Goal: Contribute content: Contribute content

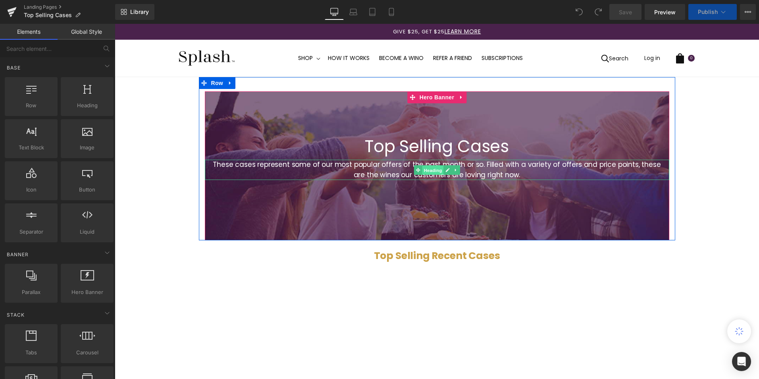
click at [429, 173] on span "Heading" at bounding box center [432, 171] width 21 height 10
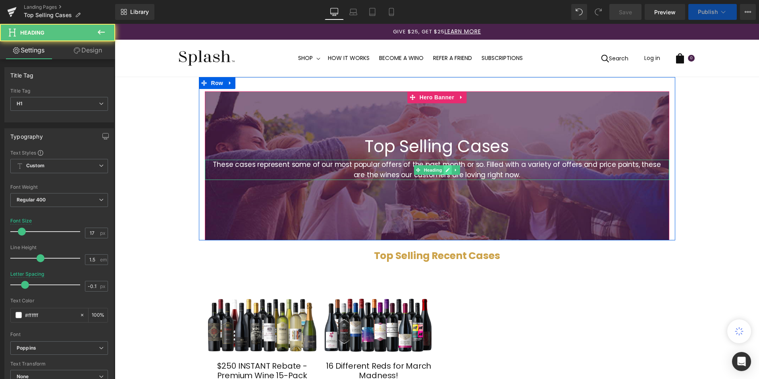
click at [446, 170] on icon at bounding box center [448, 170] width 4 height 5
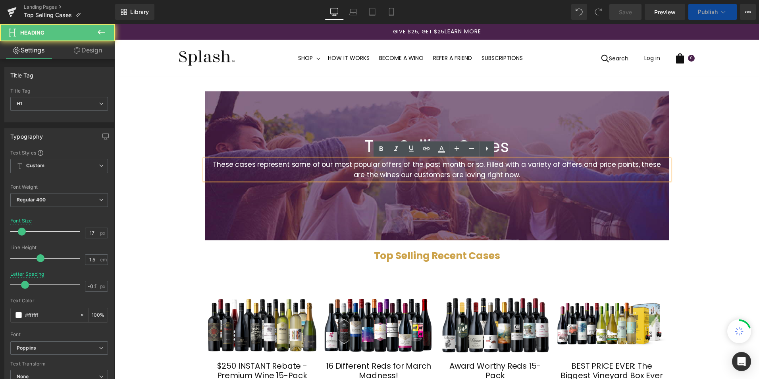
click at [519, 176] on h1 "These cases represent some of our most popular offers of the past month or so. …" at bounding box center [437, 170] width 457 height 20
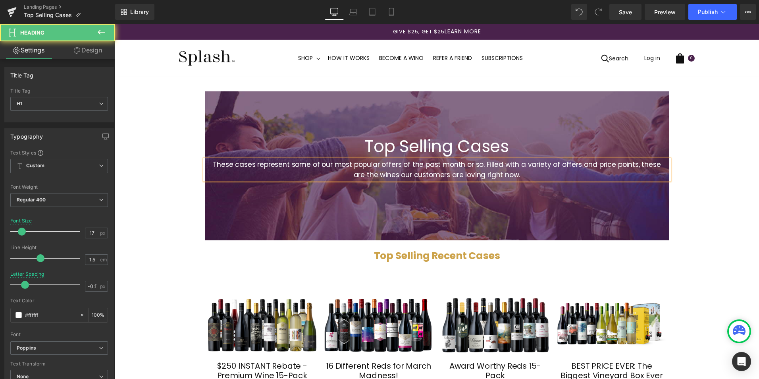
click at [210, 165] on h1 "These cases represent some of our most popular offers of the past month or so. …" at bounding box center [437, 170] width 457 height 20
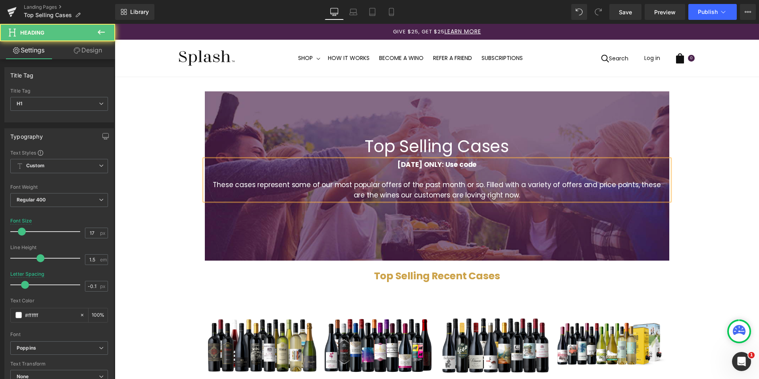
click at [474, 164] on h1 "TODAY ONLY: Use code" at bounding box center [437, 165] width 457 height 10
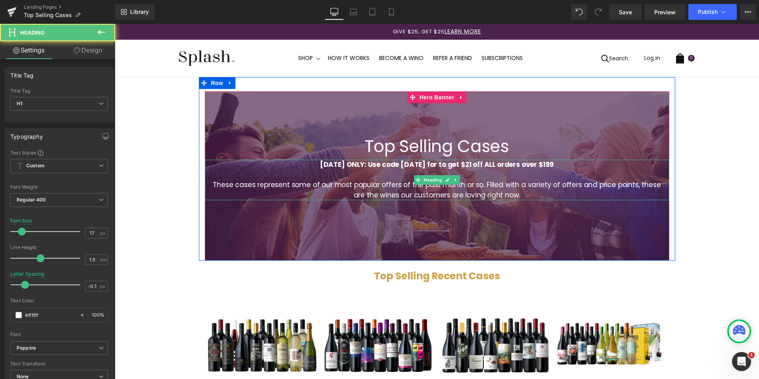
drag, startPoint x: 562, startPoint y: 167, endPoint x: 544, endPoint y: 166, distance: 18.3
click at [544, 166] on h1 "TODAY ONLY: Use code AUGUST21 for to get $21 off ALL orders over $199" at bounding box center [437, 165] width 457 height 10
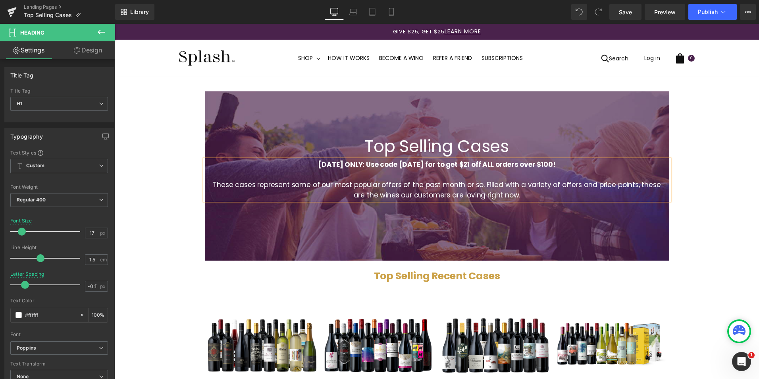
click at [553, 166] on strong "[DATE] ONLY: Use code [DATE] for to get $21 off ALL orders over $100!" at bounding box center [437, 165] width 238 height 10
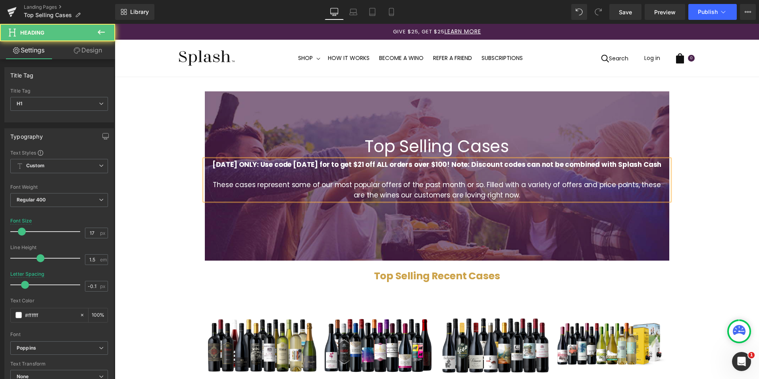
click at [450, 164] on strong "TODAY ONLY: Use code AUGUST21 for to get $21 off ALL orders over $100! Note: Di…" at bounding box center [437, 165] width 449 height 10
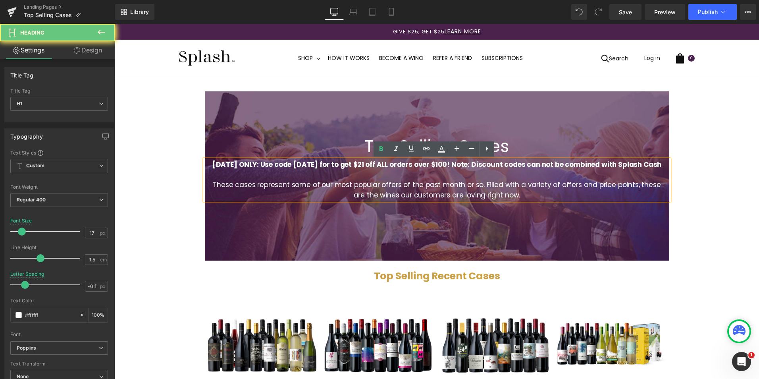
click at [452, 164] on strong "TODAY ONLY: Use code AUGUST21 for to get $21 off ALL orders over $100! Note: Di…" at bounding box center [437, 165] width 449 height 10
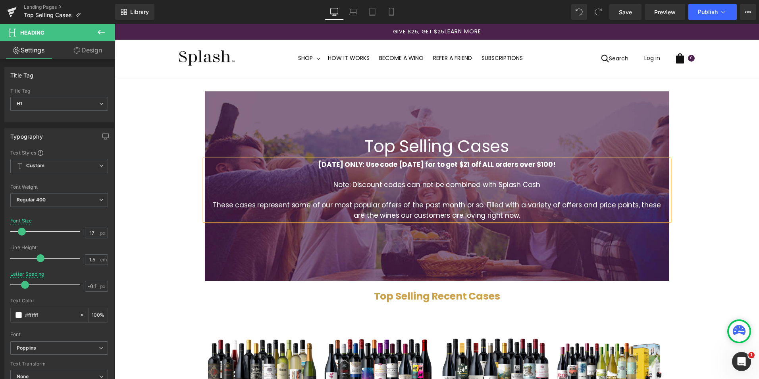
drag, startPoint x: 542, startPoint y: 186, endPoint x: 300, endPoint y: 177, distance: 242.5
drag, startPoint x: 562, startPoint y: 162, endPoint x: 296, endPoint y: 168, distance: 266.6
click at [296, 168] on h1 "[DATE] ONLY: Use code [DATE] for to get $21 off ALL orders over $100!" at bounding box center [437, 165] width 457 height 10
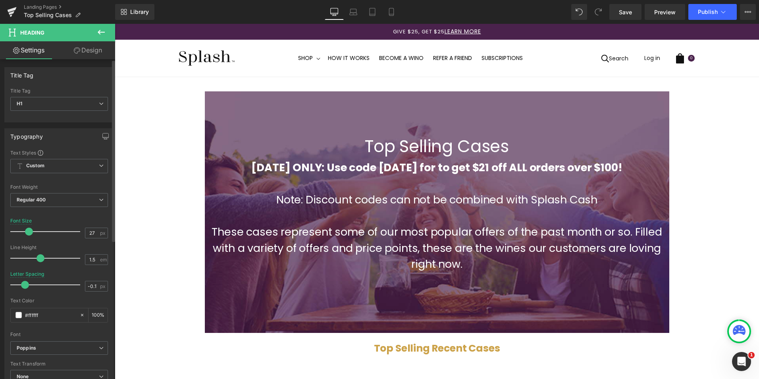
drag, startPoint x: 22, startPoint y: 230, endPoint x: 28, endPoint y: 230, distance: 6.4
click at [28, 230] on span at bounding box center [29, 232] width 8 height 8
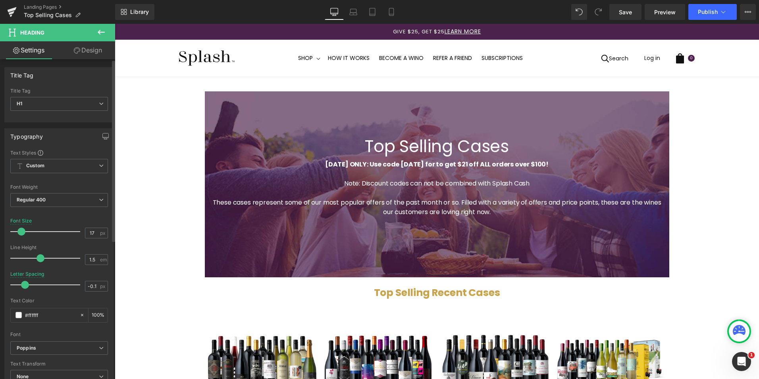
type input "18"
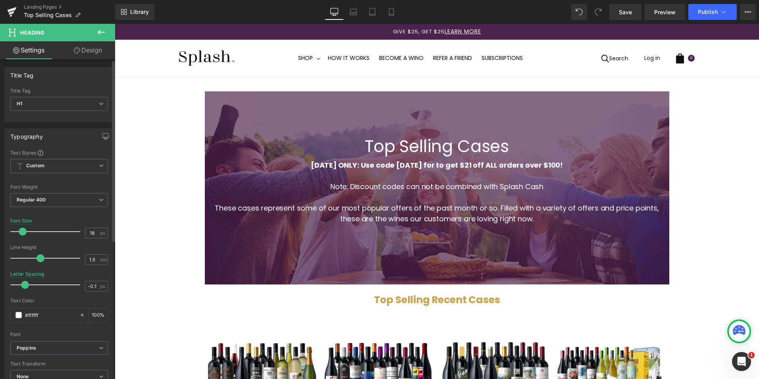
drag, startPoint x: 28, startPoint y: 231, endPoint x: 22, endPoint y: 231, distance: 6.0
click at [22, 231] on span at bounding box center [23, 232] width 8 height 8
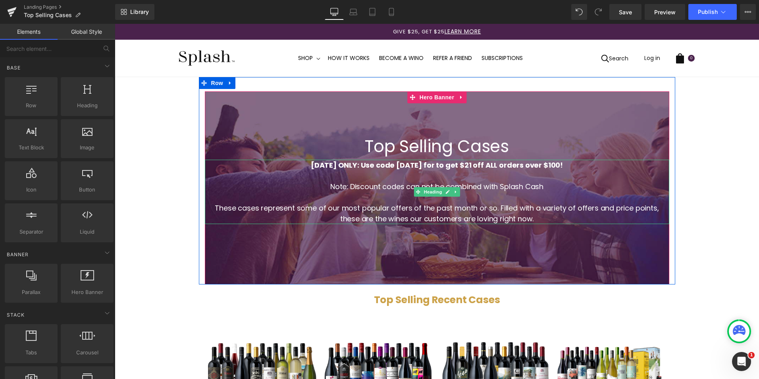
click at [412, 211] on h1 "These cases represent some of our most popular offers of the past month or so. …" at bounding box center [437, 213] width 457 height 21
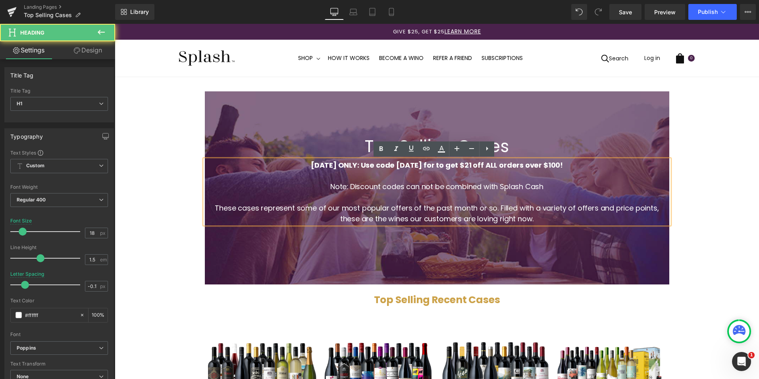
click at [367, 216] on h1 "These cases represent some of our most popular offers of the past month or so. …" at bounding box center [437, 213] width 457 height 21
click at [226, 164] on h1 "[DATE] ONLY: Use code [DATE] for to get $21 off ALL orders over $100!" at bounding box center [437, 165] width 457 height 11
click at [362, 166] on strong "[DATE] ONLY: Use code [DATE] for to get $21 off ALL orders over $100!" at bounding box center [437, 165] width 252 height 10
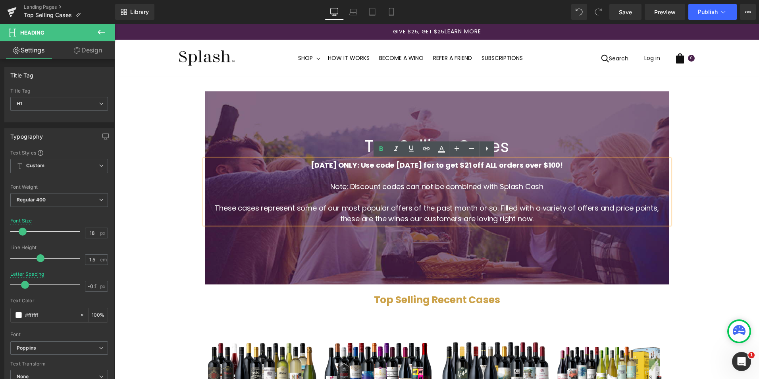
click at [205, 126] on div at bounding box center [437, 187] width 465 height 193
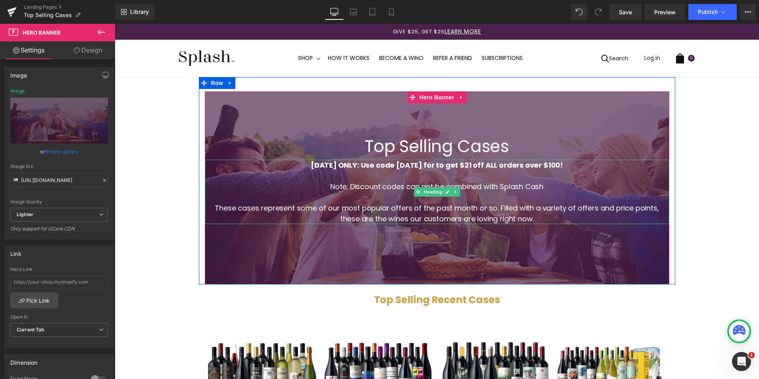
click at [359, 167] on strong "[DATE] ONLY: Use code [DATE] for to get $21 off ALL orders over $100!" at bounding box center [437, 165] width 252 height 10
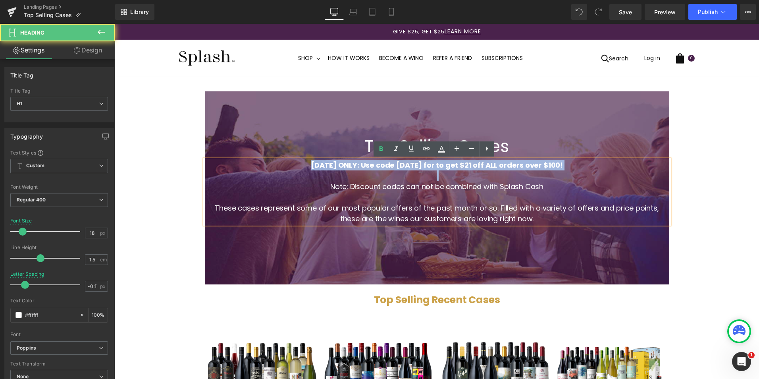
click at [359, 167] on strong "[DATE] ONLY: Use code [DATE] for to get $21 off ALL orders over $100!" at bounding box center [437, 165] width 252 height 10
copy strong "[DATE] ONLY: Use code [DATE] for to get $21 off ALL orders over $100!"
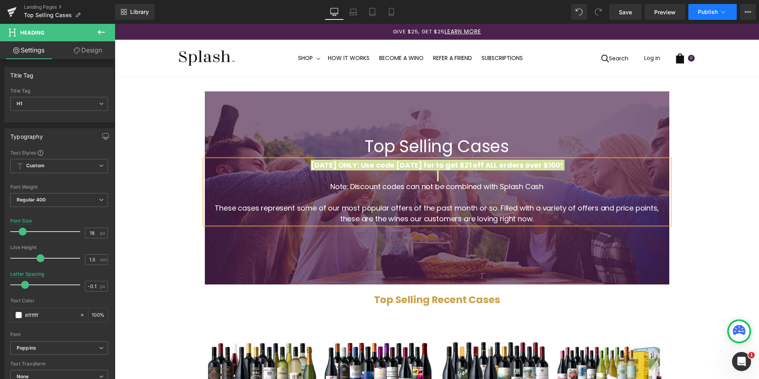
click at [705, 15] on span "Publish" at bounding box center [708, 12] width 20 height 6
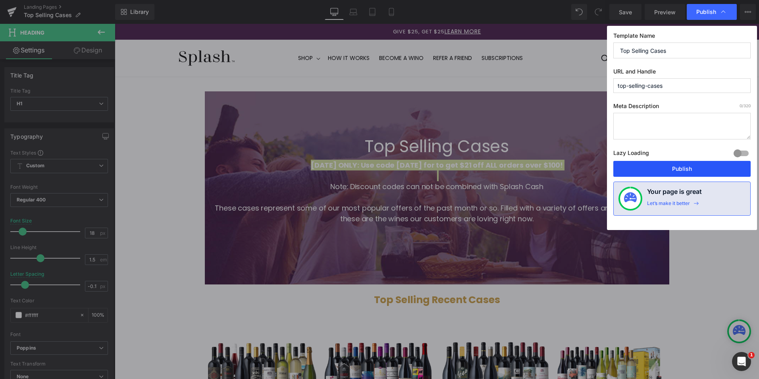
click at [684, 165] on button "Publish" at bounding box center [682, 169] width 137 height 16
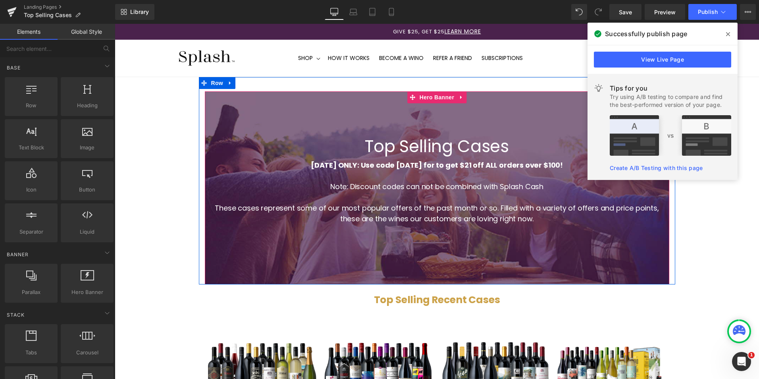
click at [374, 164] on strong "[DATE] ONLY: Use code [DATE] for to get $21 off ALL orders over $100!" at bounding box center [437, 165] width 252 height 10
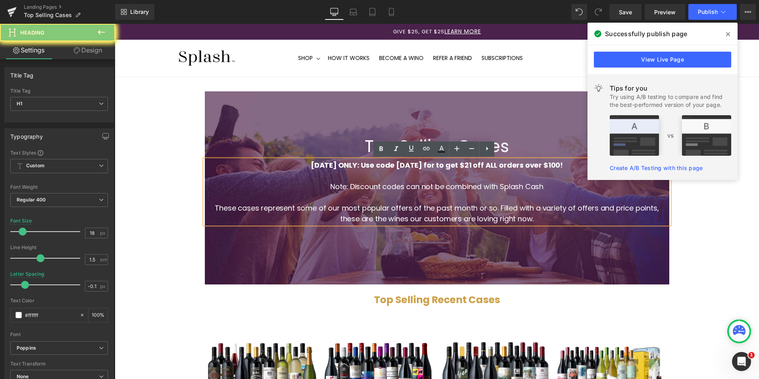
click at [374, 164] on strong "[DATE] ONLY: Use code [DATE] for to get $21 off ALL orders over $100!" at bounding box center [437, 165] width 252 height 10
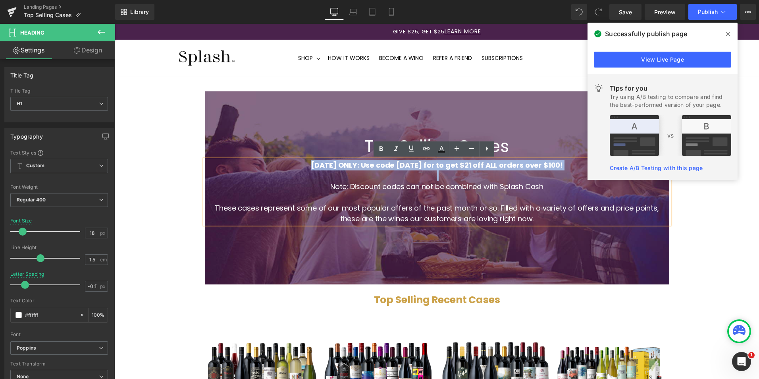
copy strong "[DATE] ONLY: Use code [DATE] for to get $21 off ALL orders over $100!"
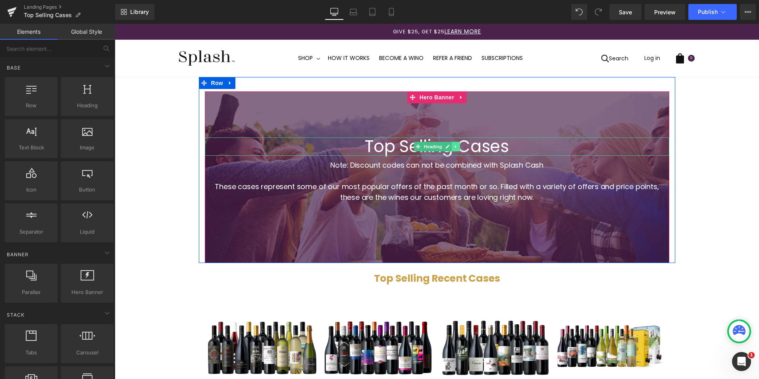
click at [454, 145] on icon at bounding box center [456, 146] width 4 height 5
click at [448, 148] on link at bounding box center [452, 147] width 8 height 10
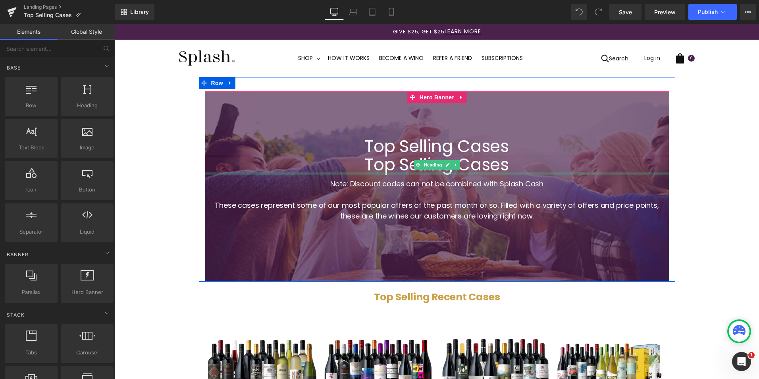
click at [417, 173] on div at bounding box center [437, 173] width 465 height 2
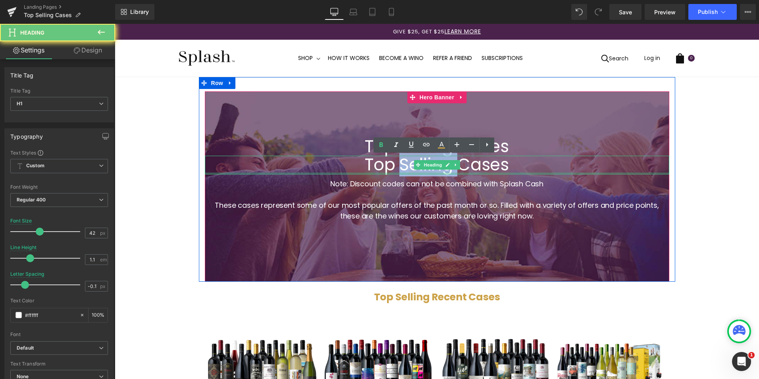
click at [417, 172] on h1 "Top Selling Cases" at bounding box center [437, 165] width 457 height 18
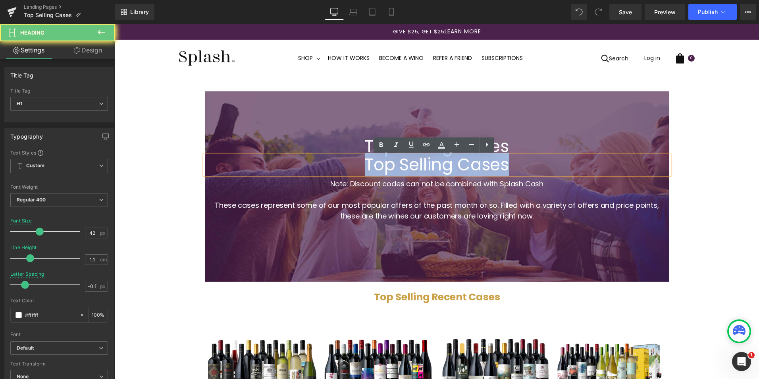
click at [417, 172] on h1 "Top Selling Cases" at bounding box center [437, 165] width 457 height 18
paste div
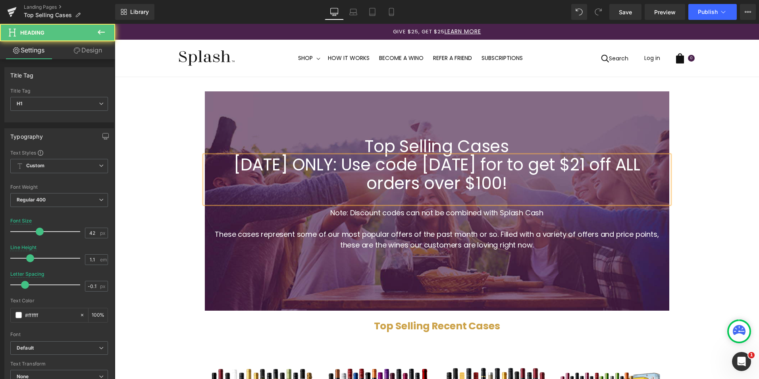
drag, startPoint x: 519, startPoint y: 182, endPoint x: 187, endPoint y: 166, distance: 332.5
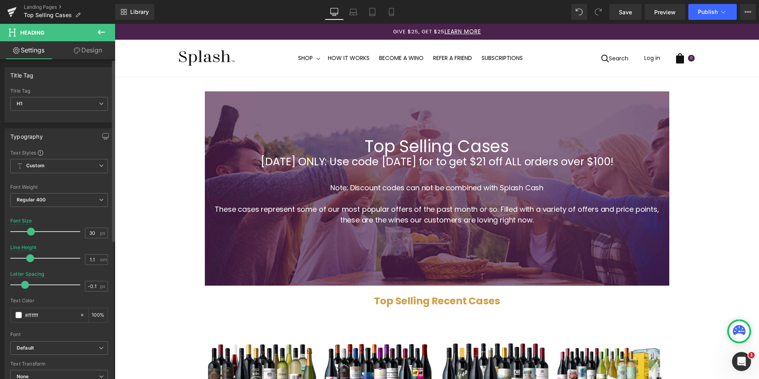
type input "31"
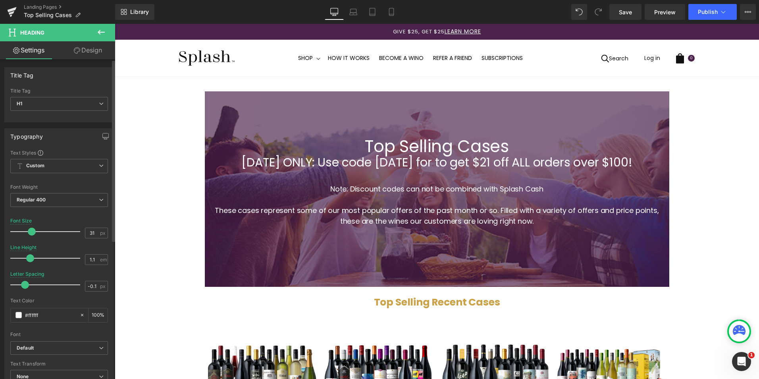
drag, startPoint x: 37, startPoint y: 236, endPoint x: 31, endPoint y: 234, distance: 6.1
click at [31, 234] on div at bounding box center [47, 232] width 66 height 16
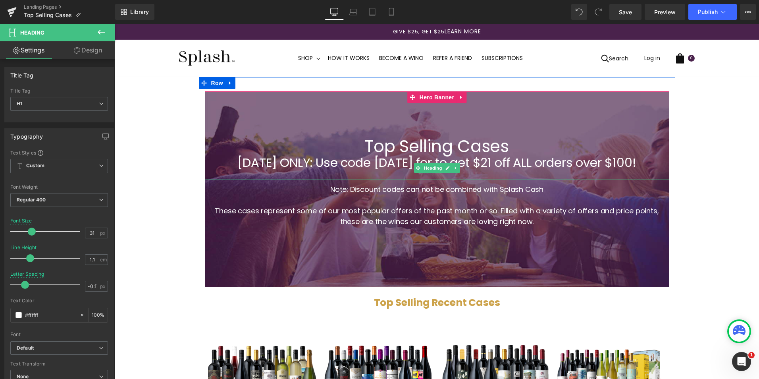
click at [368, 162] on h1 "[DATE] ONLY: Use code [DATE] for to get $21 off ALL orders over $100!" at bounding box center [437, 163] width 457 height 14
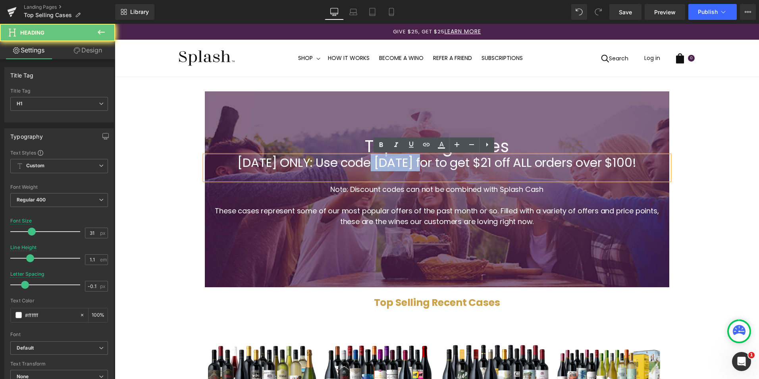
click at [368, 162] on h1 "[DATE] ONLY: Use code [DATE] for to get $21 off ALL orders over $100!" at bounding box center [437, 163] width 457 height 14
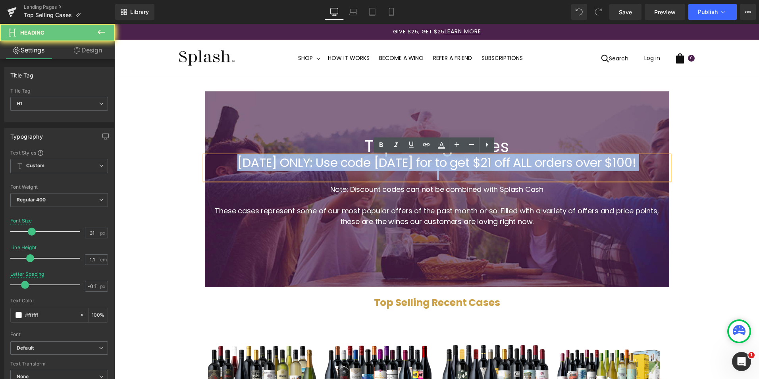
click at [368, 162] on h1 "[DATE] ONLY: Use code [DATE] for to get $21 off ALL orders over $100!" at bounding box center [437, 163] width 457 height 14
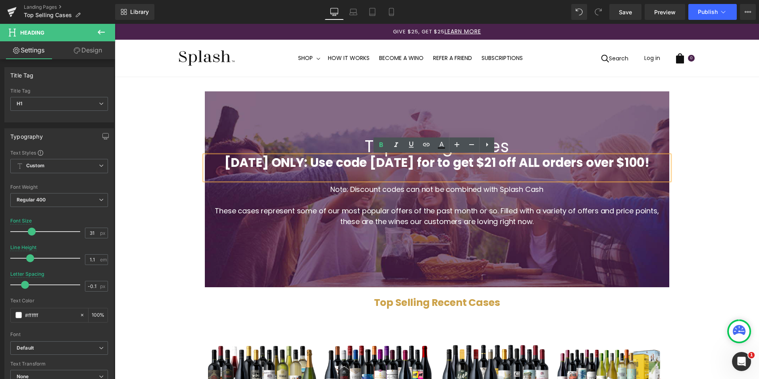
click at [444, 165] on strong "[DATE] ONLY: Use code [DATE] for to get $21 off ALL orders over $100!" at bounding box center [436, 162] width 425 height 17
click at [549, 145] on h1 "Top Selling Cases" at bounding box center [437, 146] width 457 height 18
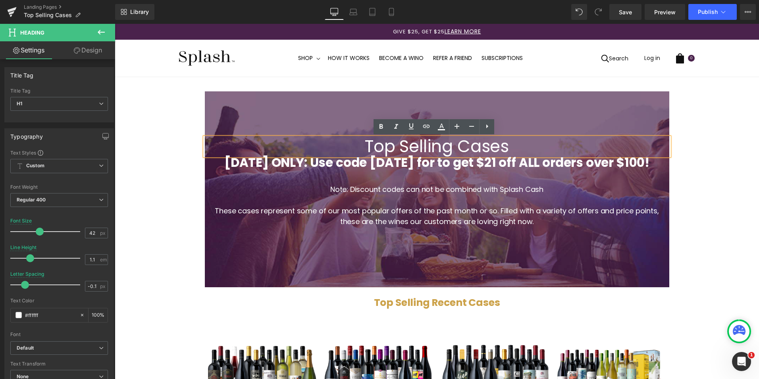
click at [207, 182] on span "Top Selling Cases Heading TODAY ONLY: Use code AUGUST21 for to get $21 off ALL …" at bounding box center [437, 181] width 465 height 89
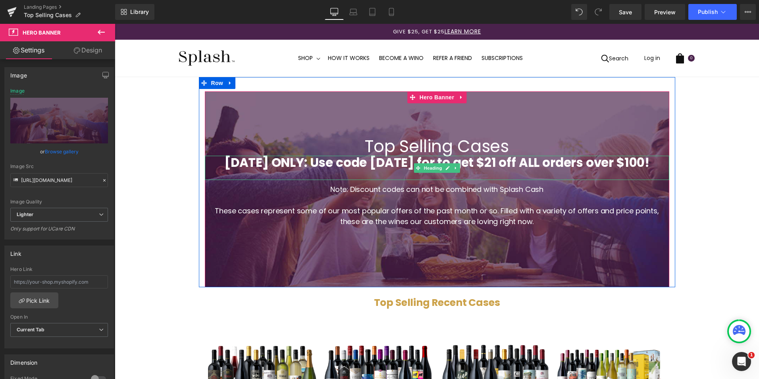
click at [272, 161] on strong "[DATE] ONLY: Use code [DATE] for to get $21 off ALL orders over $100!" at bounding box center [436, 162] width 425 height 17
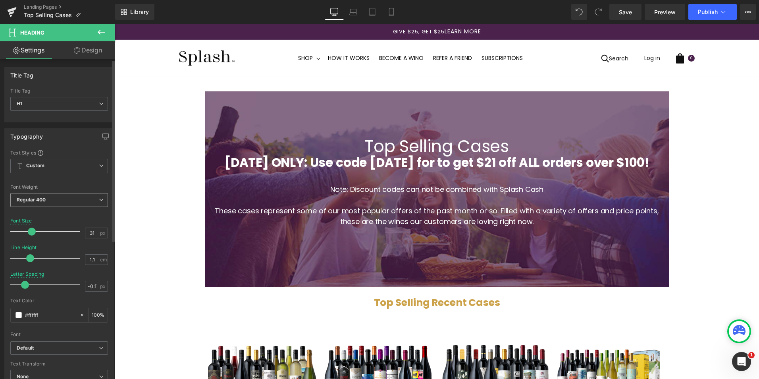
click at [95, 198] on span "Regular 400" at bounding box center [59, 200] width 98 height 14
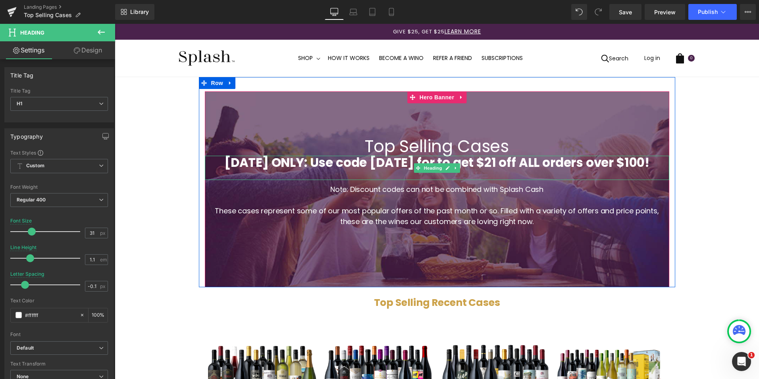
click at [214, 160] on h1 "[DATE] ONLY: Use code [DATE] for to get $21 off ALL orders over $100!" at bounding box center [437, 163] width 457 height 14
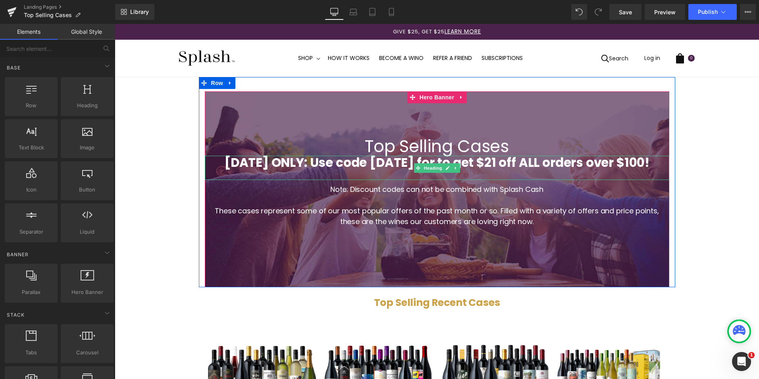
drag, startPoint x: 296, startPoint y: 166, endPoint x: 309, endPoint y: 163, distance: 13.9
click at [296, 166] on strong "[DATE] ONLY: Use code [DATE] for to get $21 off ALL orders over $100!" at bounding box center [436, 162] width 425 height 17
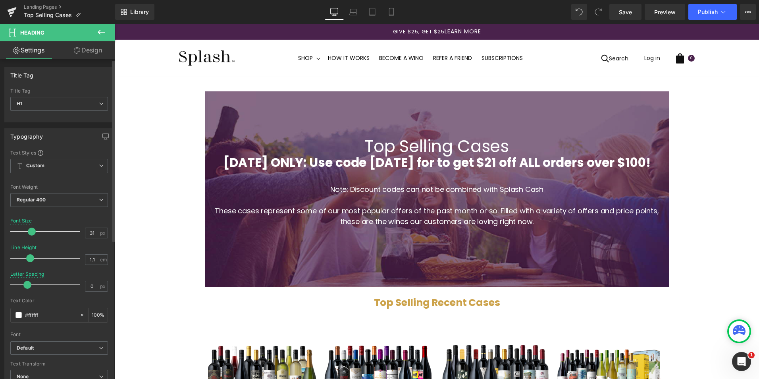
type input "0.1"
click at [26, 284] on span at bounding box center [29, 285] width 8 height 8
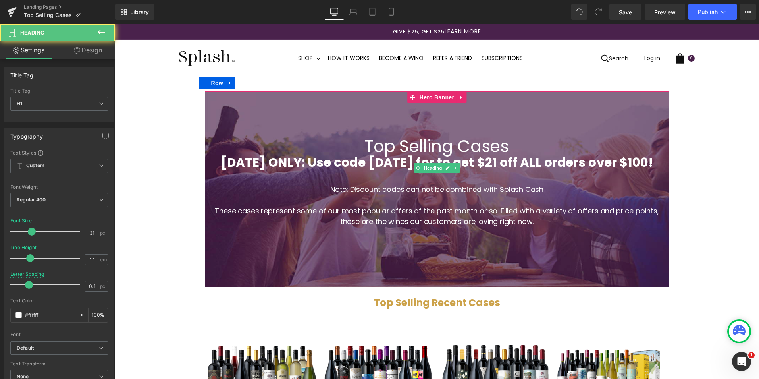
click at [290, 160] on strong "[DATE] ONLY: Use code [DATE] for to get $21 off ALL orders over $100!" at bounding box center [437, 162] width 433 height 17
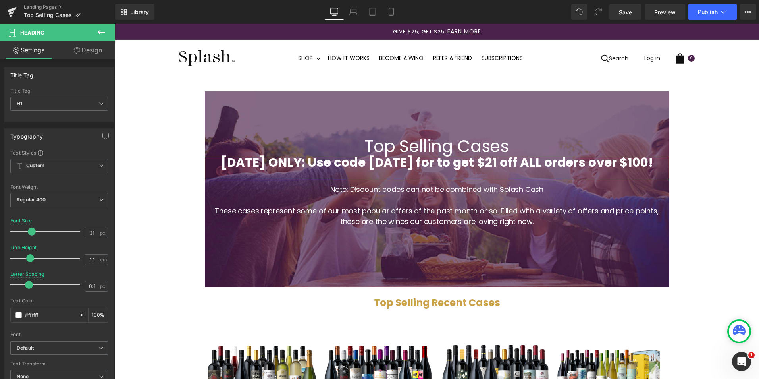
click at [87, 54] on link "Design" at bounding box center [88, 50] width 58 height 18
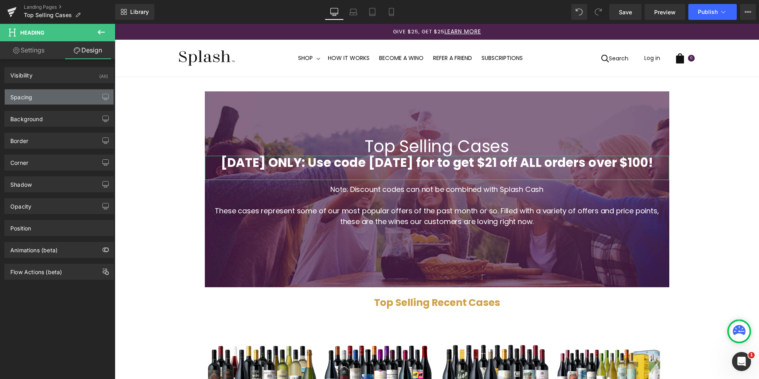
click at [55, 96] on div "Spacing" at bounding box center [59, 96] width 109 height 15
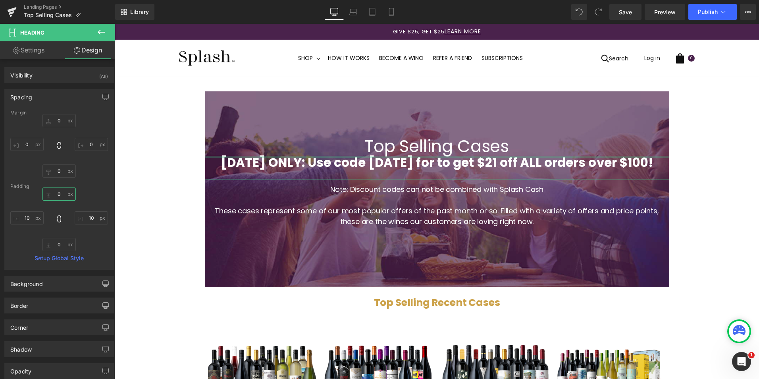
click at [53, 198] on input "0" at bounding box center [59, 193] width 33 height 13
click at [55, 195] on input "0" at bounding box center [59, 193] width 33 height 13
type input "30"
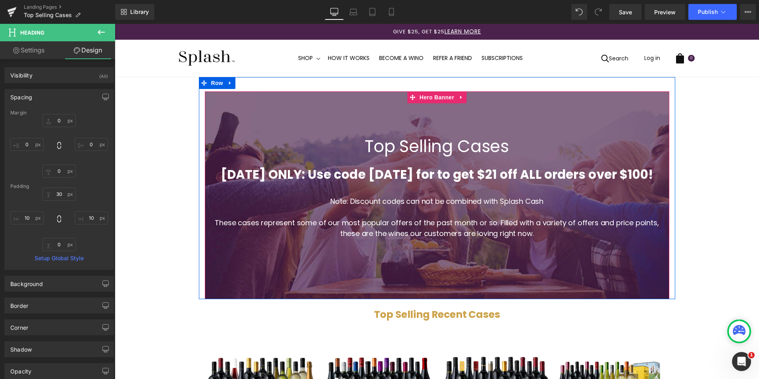
click at [423, 255] on div at bounding box center [437, 195] width 465 height 208
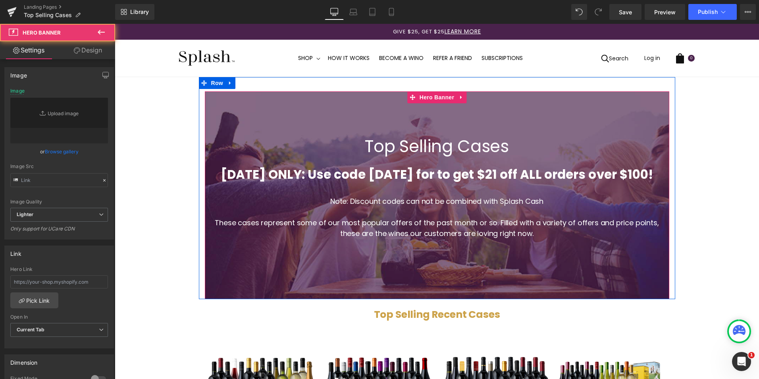
type input "https://ucarecdn.com/fe338698-d18a-42cc-aecc-e88ed475a969/-/format/auto/-/previ…"
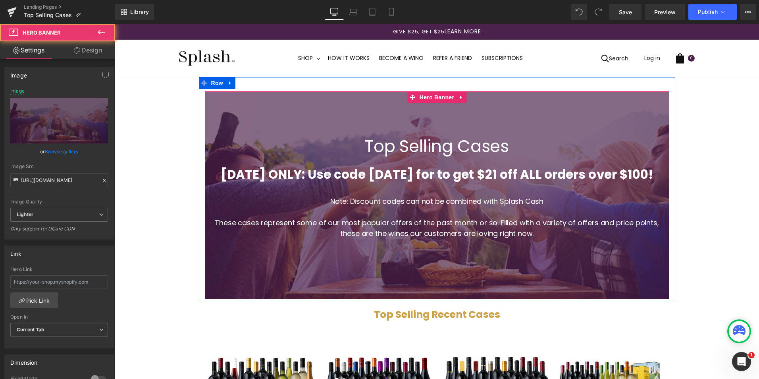
click at [414, 232] on h1 "These cases represent some of our most popular offers of the past month or so. …" at bounding box center [437, 227] width 457 height 21
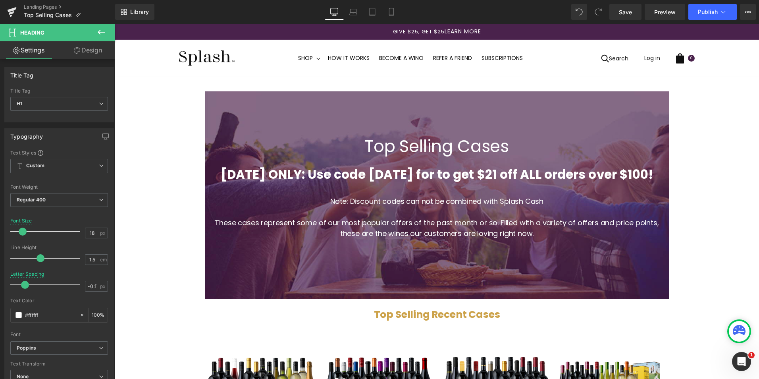
click at [86, 54] on link "Design" at bounding box center [88, 50] width 58 height 18
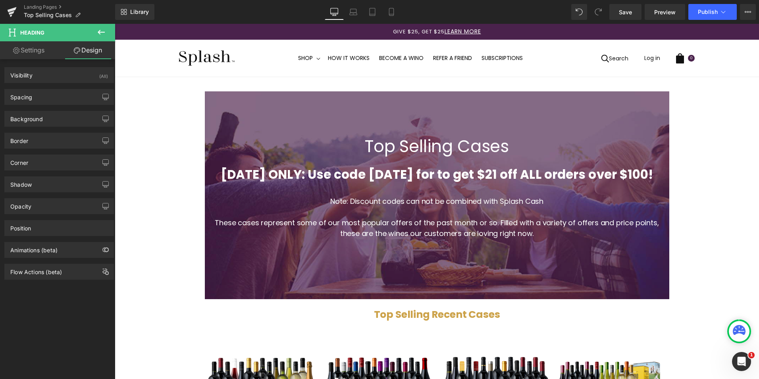
click at [38, 53] on link "Settings" at bounding box center [29, 50] width 58 height 18
type input "100"
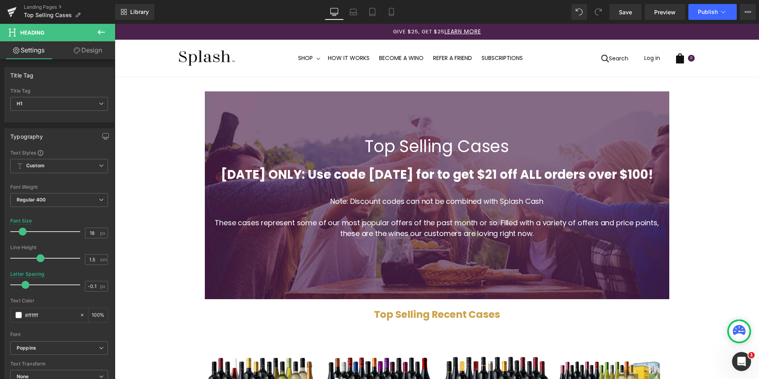
click at [79, 53] on link "Design" at bounding box center [88, 50] width 58 height 18
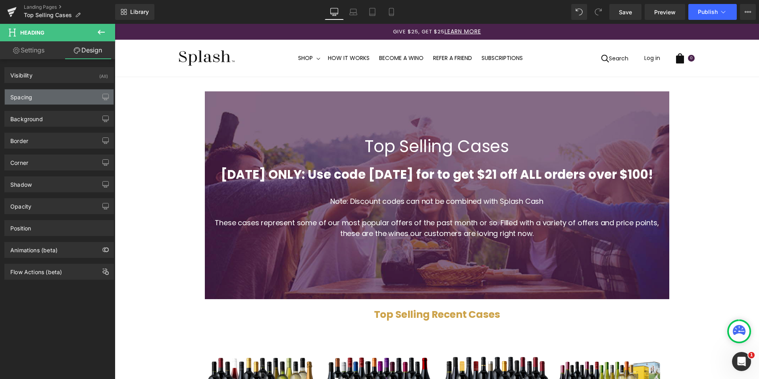
click at [29, 100] on div "Spacing" at bounding box center [21, 94] width 22 height 11
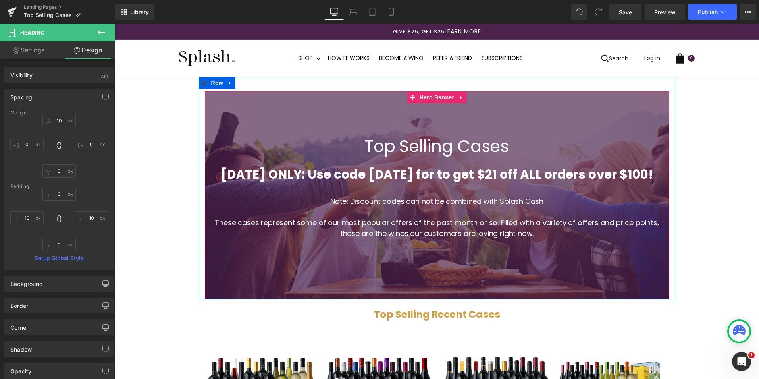
click at [255, 251] on div at bounding box center [437, 195] width 465 height 208
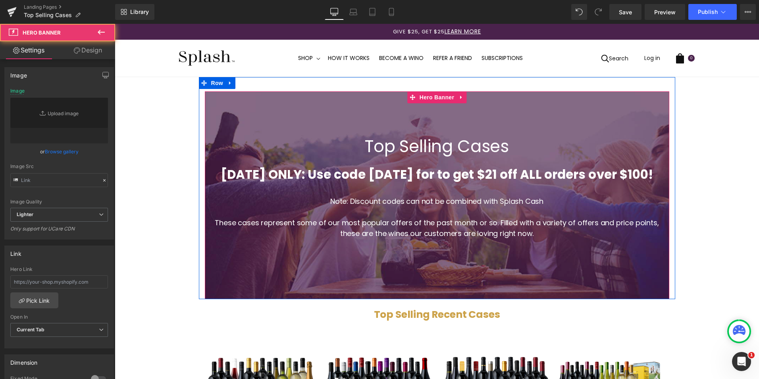
type input "https://ucarecdn.com/fe338698-d18a-42cc-aecc-e88ed475a969/-/format/auto/-/previ…"
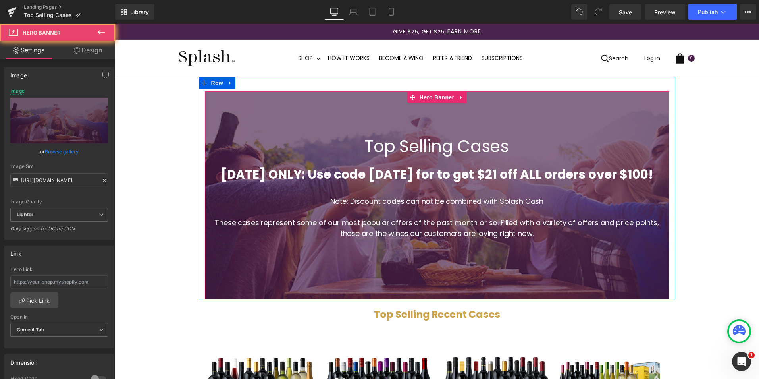
click at [301, 259] on div at bounding box center [437, 195] width 465 height 208
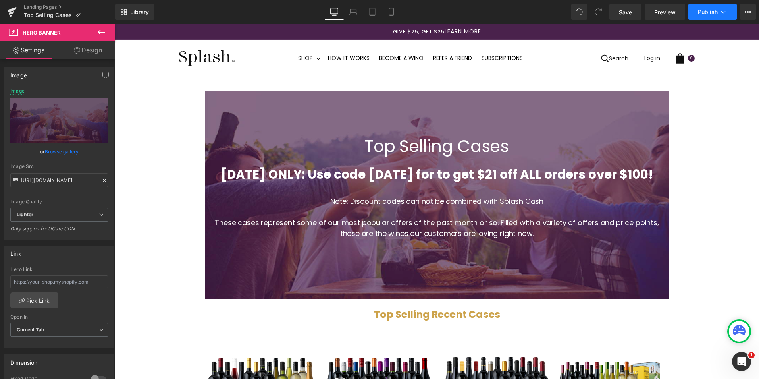
click at [713, 8] on button "Publish" at bounding box center [713, 12] width 48 height 16
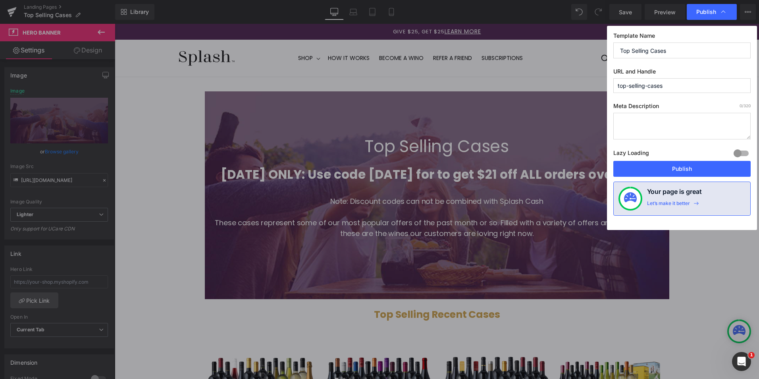
click at [662, 158] on div "Lazy Loading Build Upgrade plan to unlock" at bounding box center [682, 154] width 137 height 13
click at [667, 166] on button "Publish" at bounding box center [682, 169] width 137 height 16
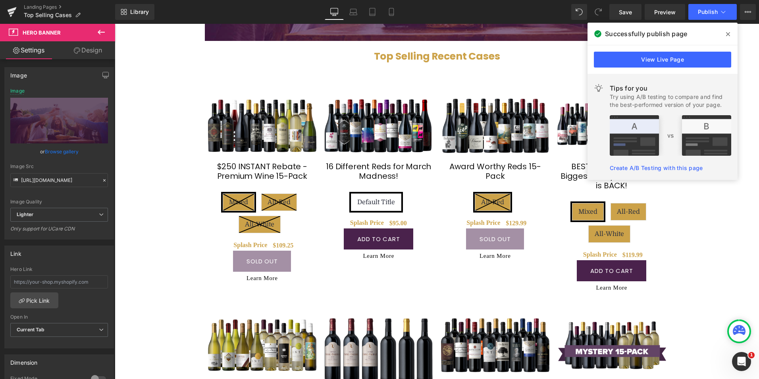
scroll to position [318, 0]
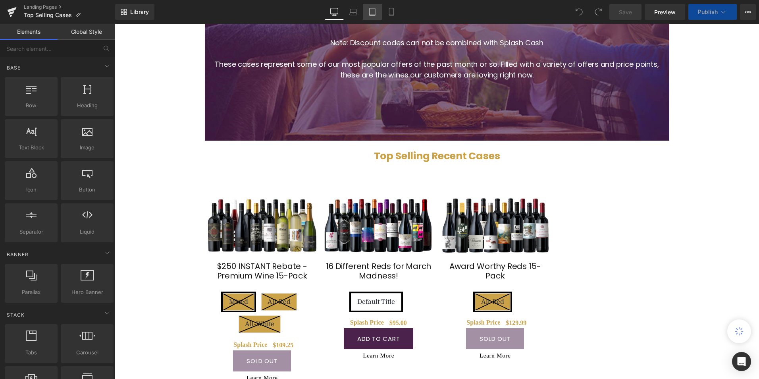
scroll to position [79, 0]
